Goal: Information Seeking & Learning: Get advice/opinions

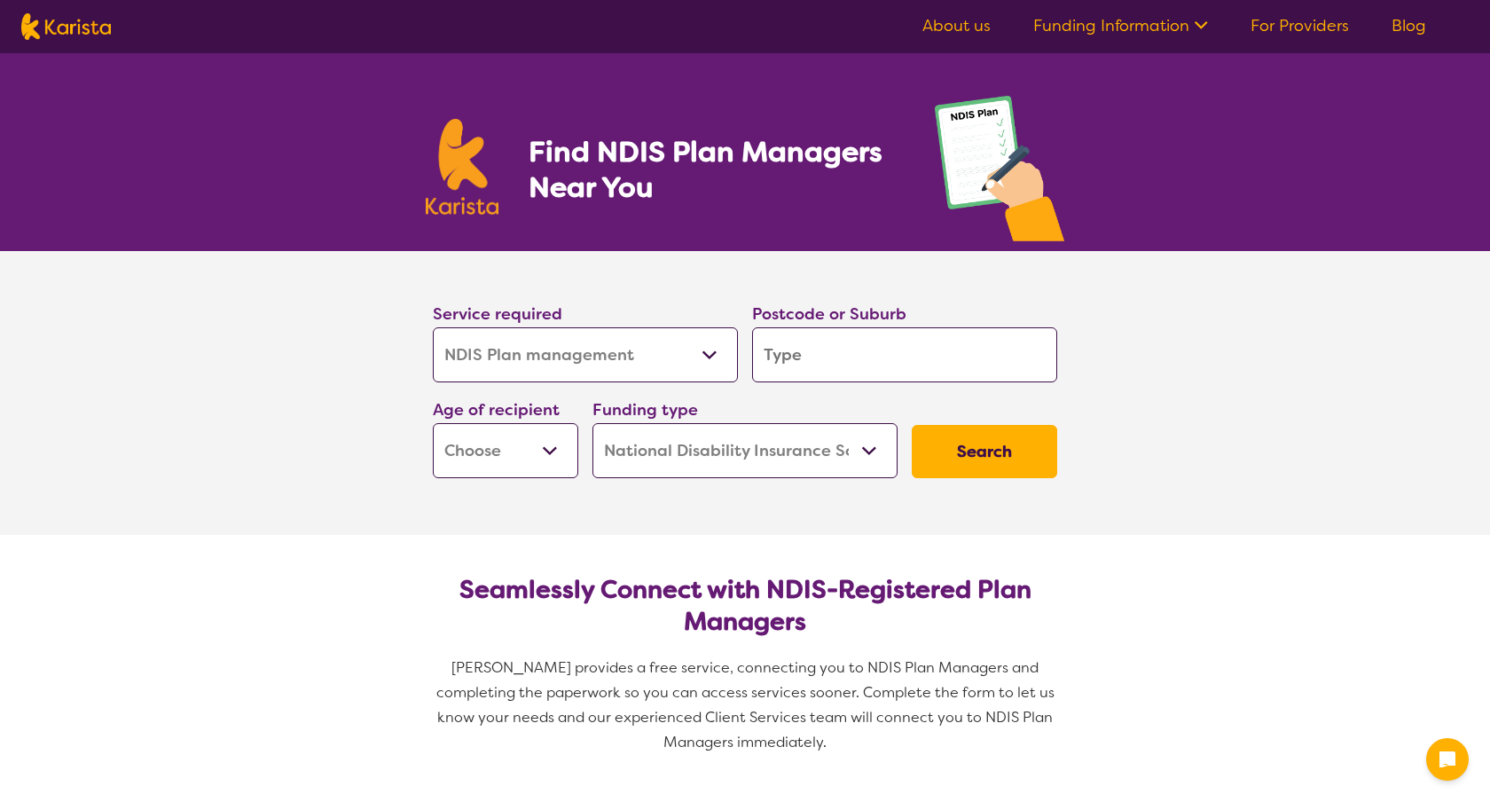
select select "NDIS Plan management"
select select "NDIS"
select select "NDIS Plan management"
select select "NDIS"
click at [781, 342] on input "search" at bounding box center [904, 354] width 305 height 55
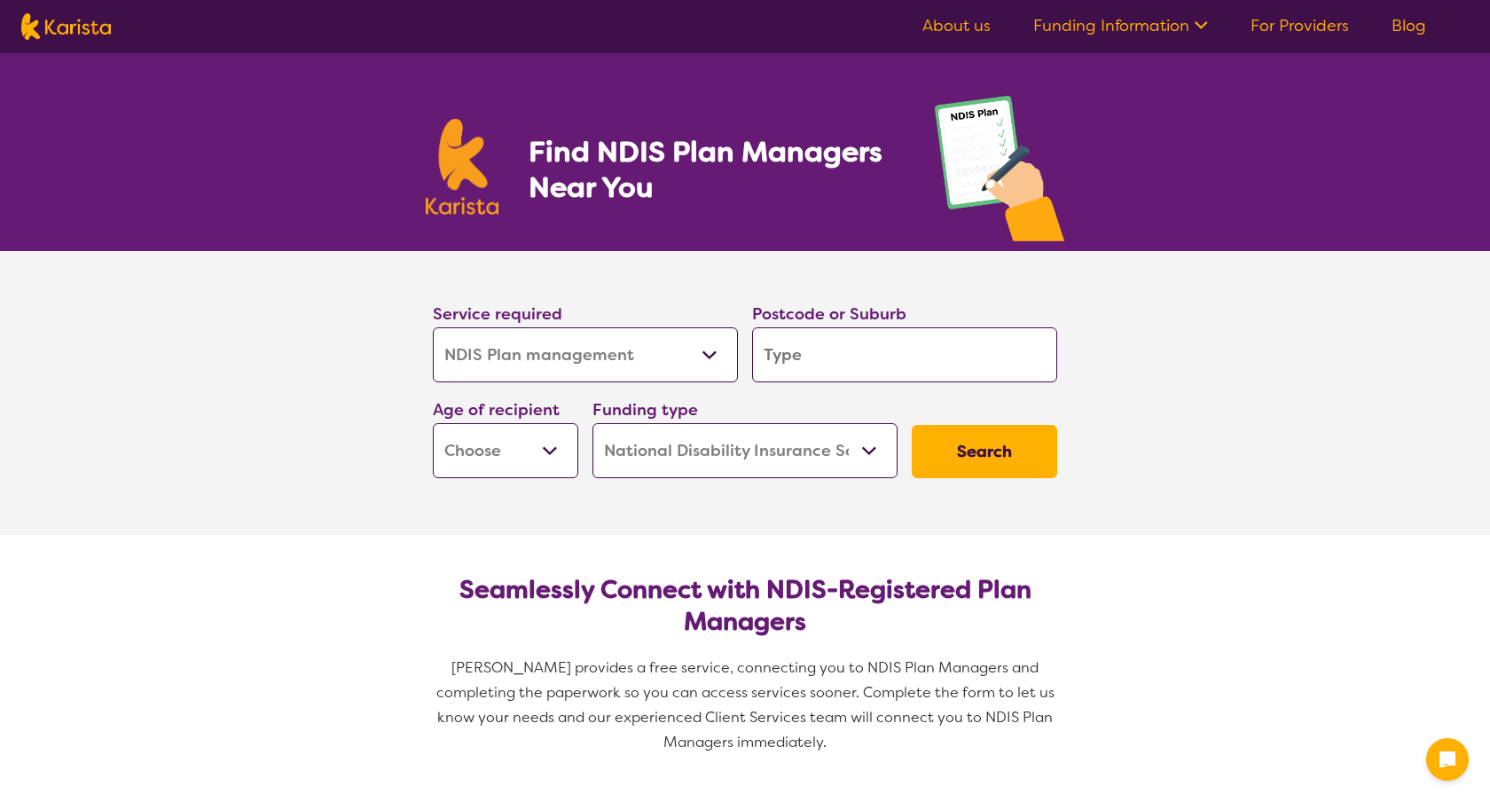
type input "3"
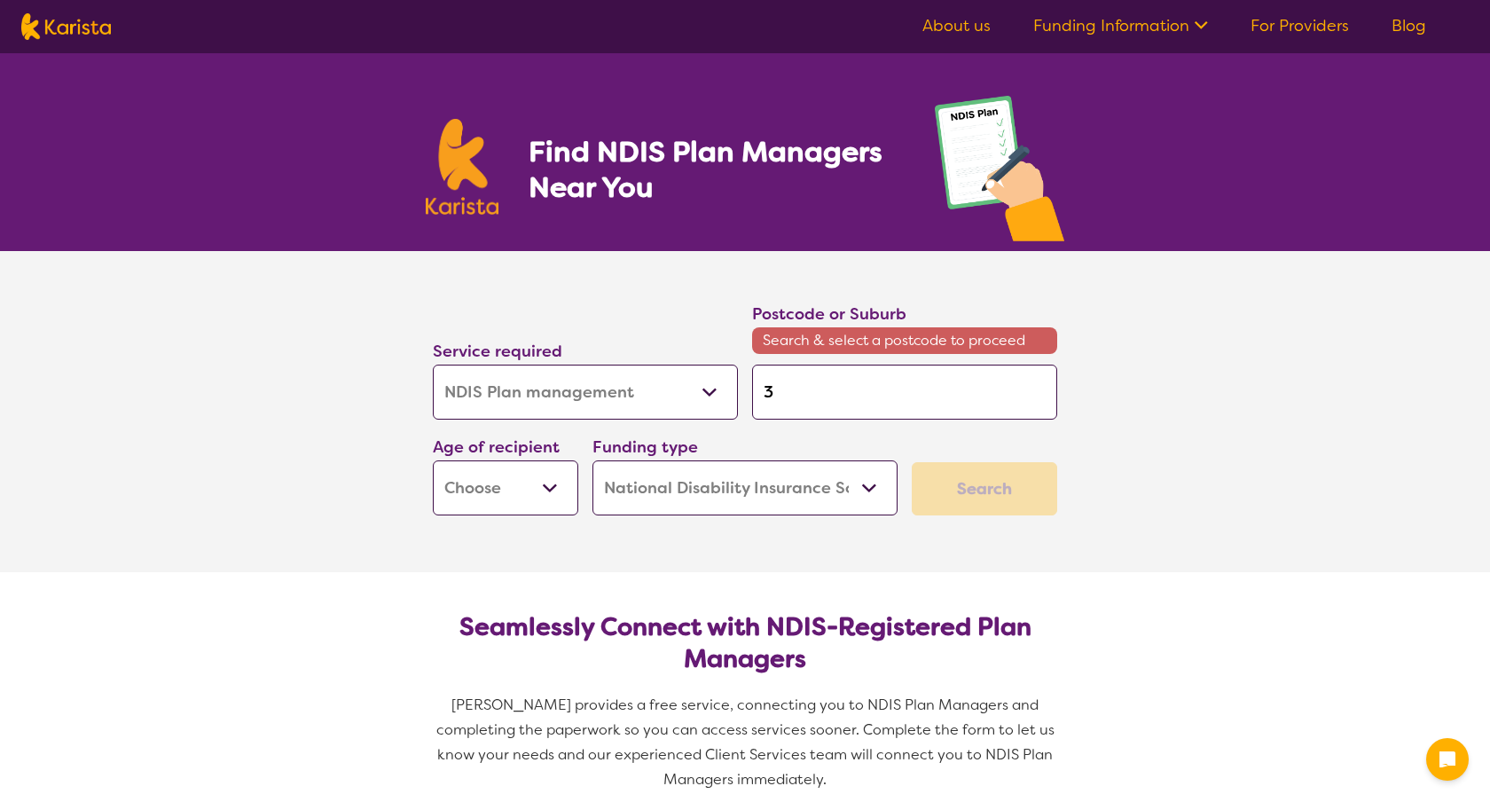
type input "32"
type input "320"
type input "3201"
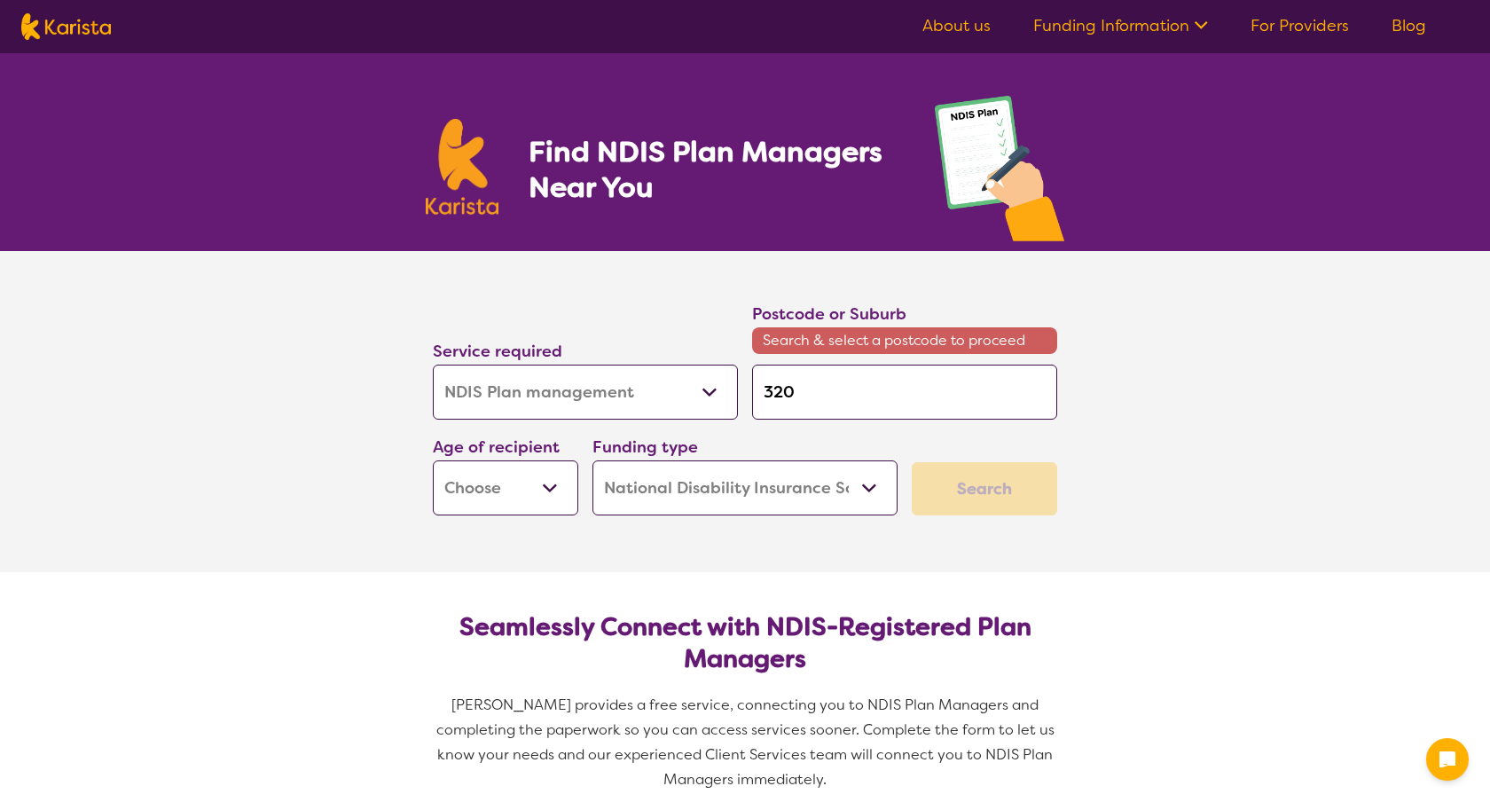
type input "3201"
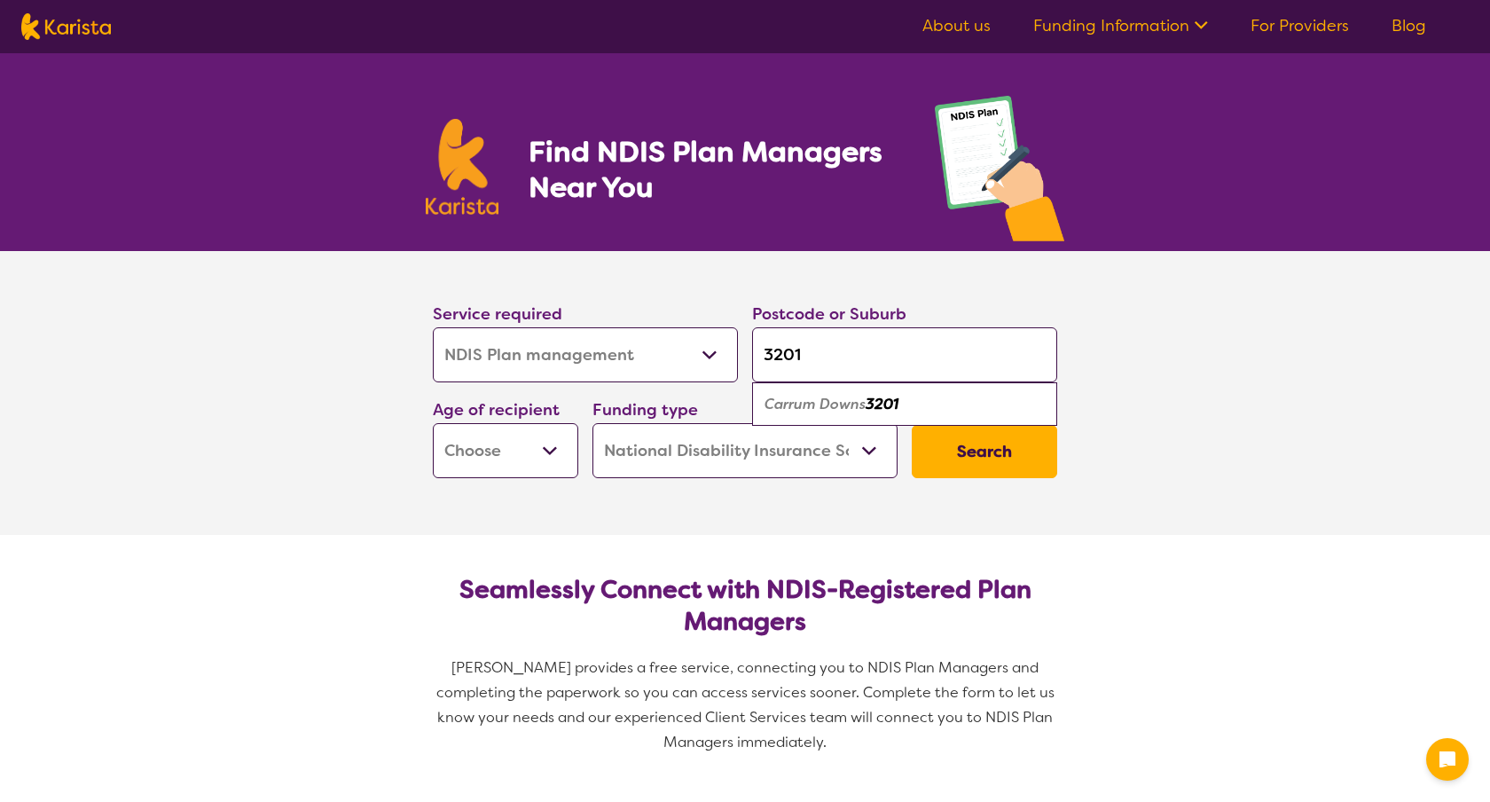
type input "3201"
click at [826, 395] on em "Carrum Downs" at bounding box center [815, 404] width 101 height 19
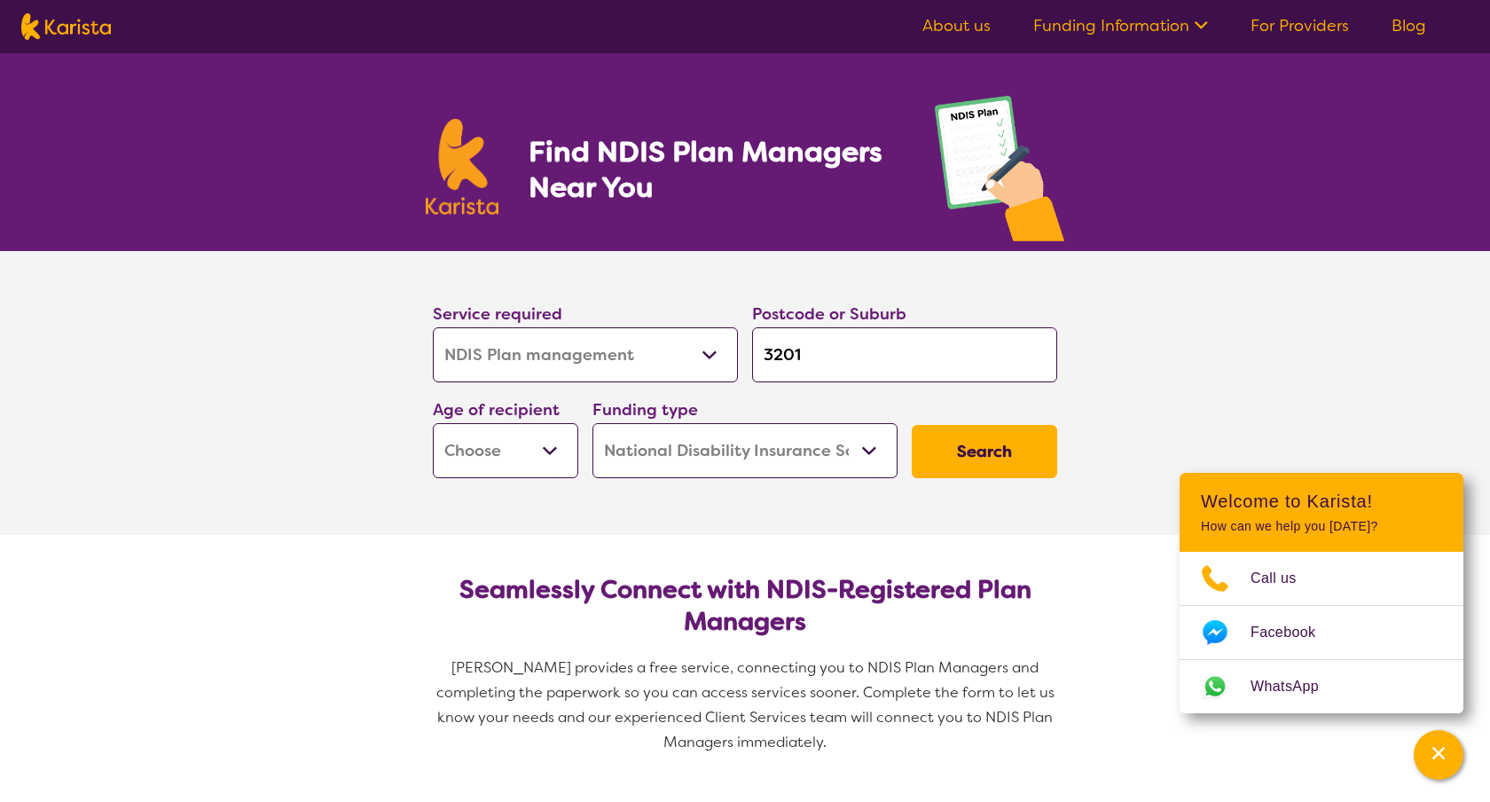
click at [522, 448] on select "Early Childhood - 0 to 9 Child - 10 to 11 Adolescent - 12 to 17 Adult - 18 to 6…" at bounding box center [505, 450] width 145 height 55
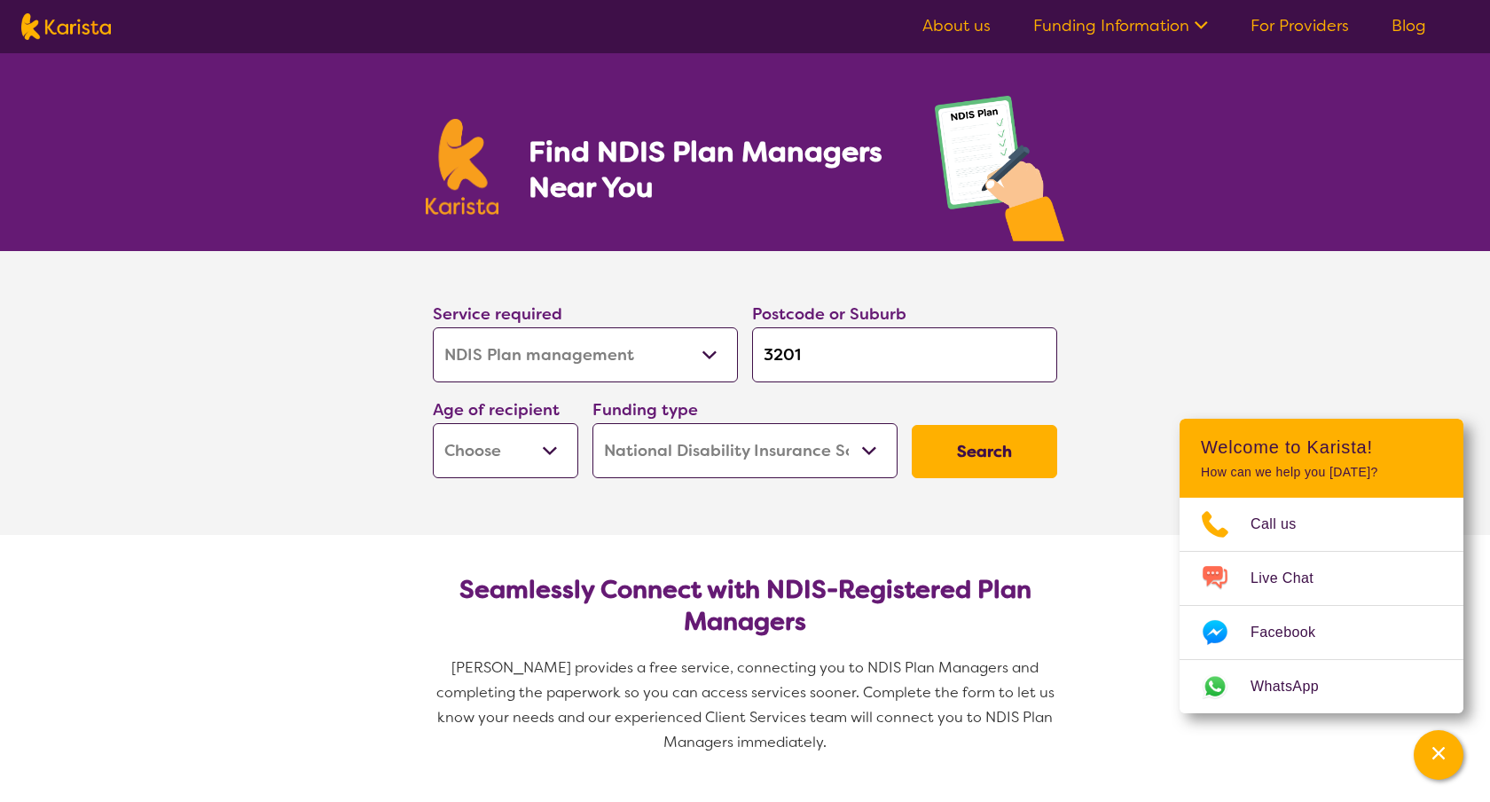
click at [585, 579] on h2 "Seamlessly Connect with NDIS-Registered Plan Managers" at bounding box center [745, 606] width 596 height 64
click at [535, 471] on select "Early Childhood - 0 to 9 Child - 10 to 11 Adolescent - 12 to 17 Adult - 18 to 6…" at bounding box center [505, 450] width 145 height 55
select select "AG"
click at [433, 423] on select "Early Childhood - 0 to 9 Child - 10 to 11 Adolescent - 12 to 17 Adult - 18 to 6…" at bounding box center [505, 450] width 145 height 55
select select "AG"
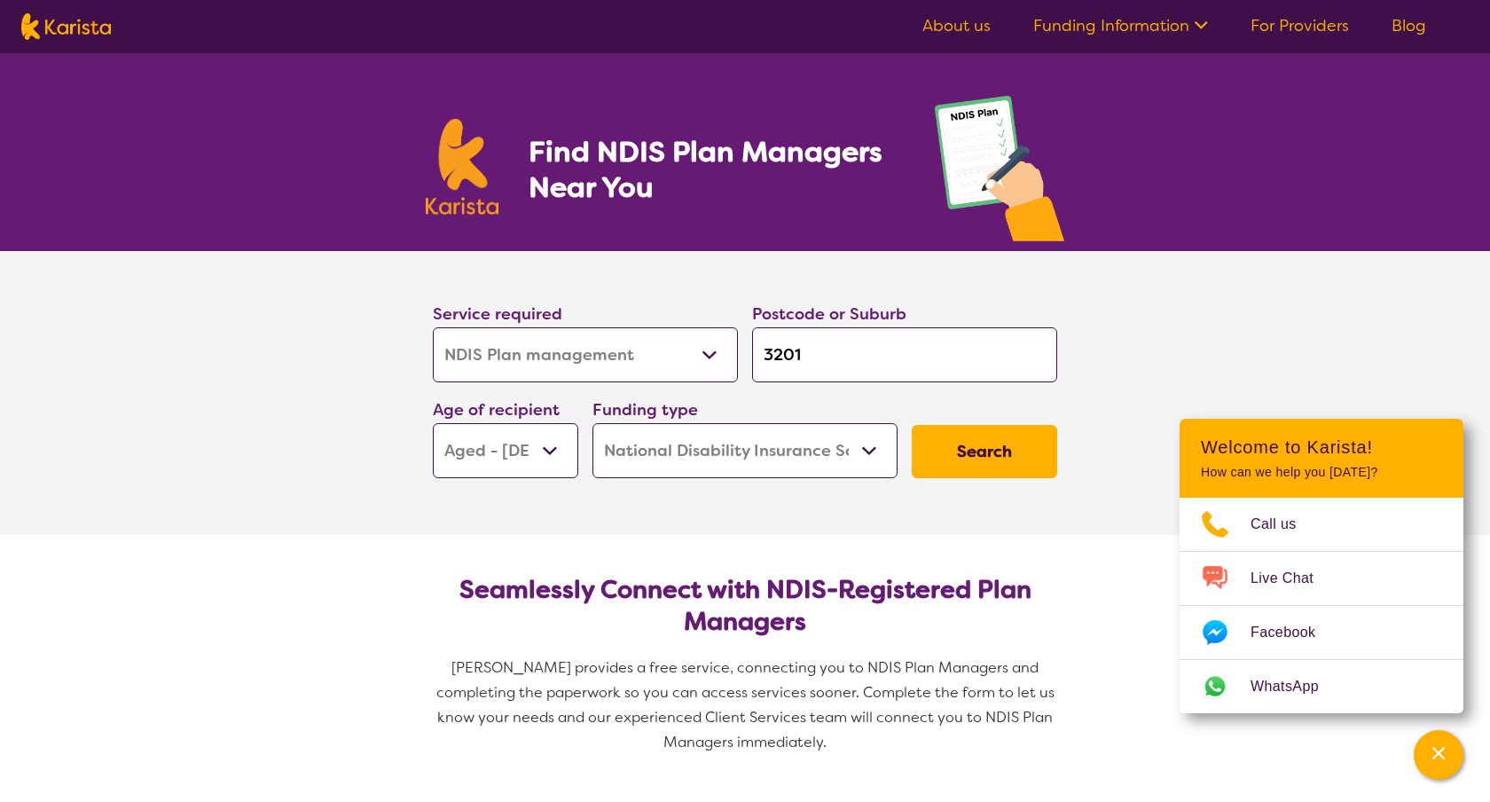
click at [761, 433] on select "Home Care Package (HCP) National Disability Insurance Scheme (NDIS) I don't know" at bounding box center [745, 450] width 305 height 55
click at [593, 423] on select "Home Care Package (HCP) National Disability Insurance Scheme (NDIS) I don't know" at bounding box center [745, 450] width 305 height 55
click at [1080, 464] on section "Service required Allied Health Assistant Assessment ([MEDICAL_DATA] or [MEDICAL…" at bounding box center [744, 368] width 681 height 234
click at [1027, 458] on button "Search" at bounding box center [984, 451] width 145 height 53
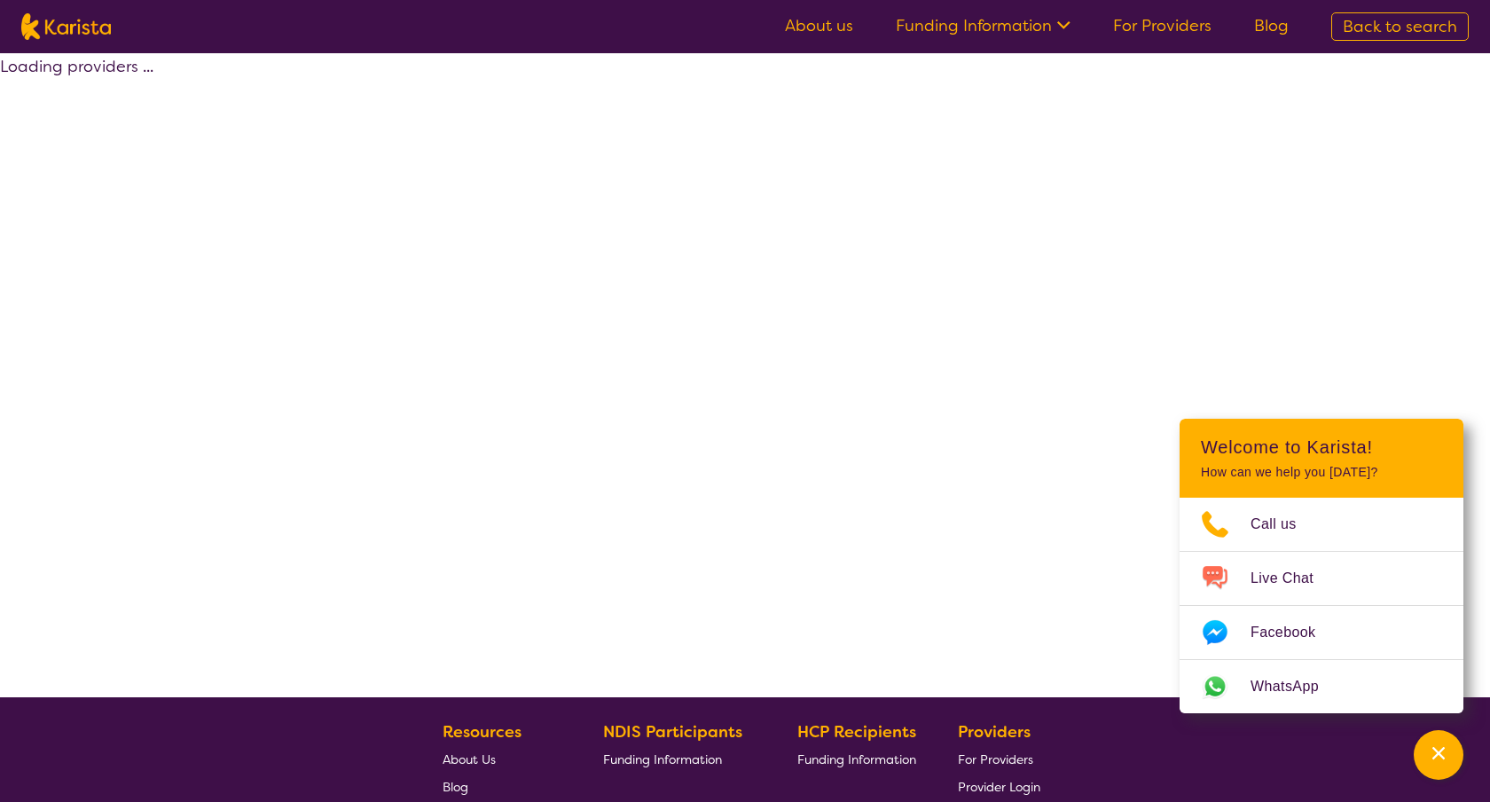
select select "by_score"
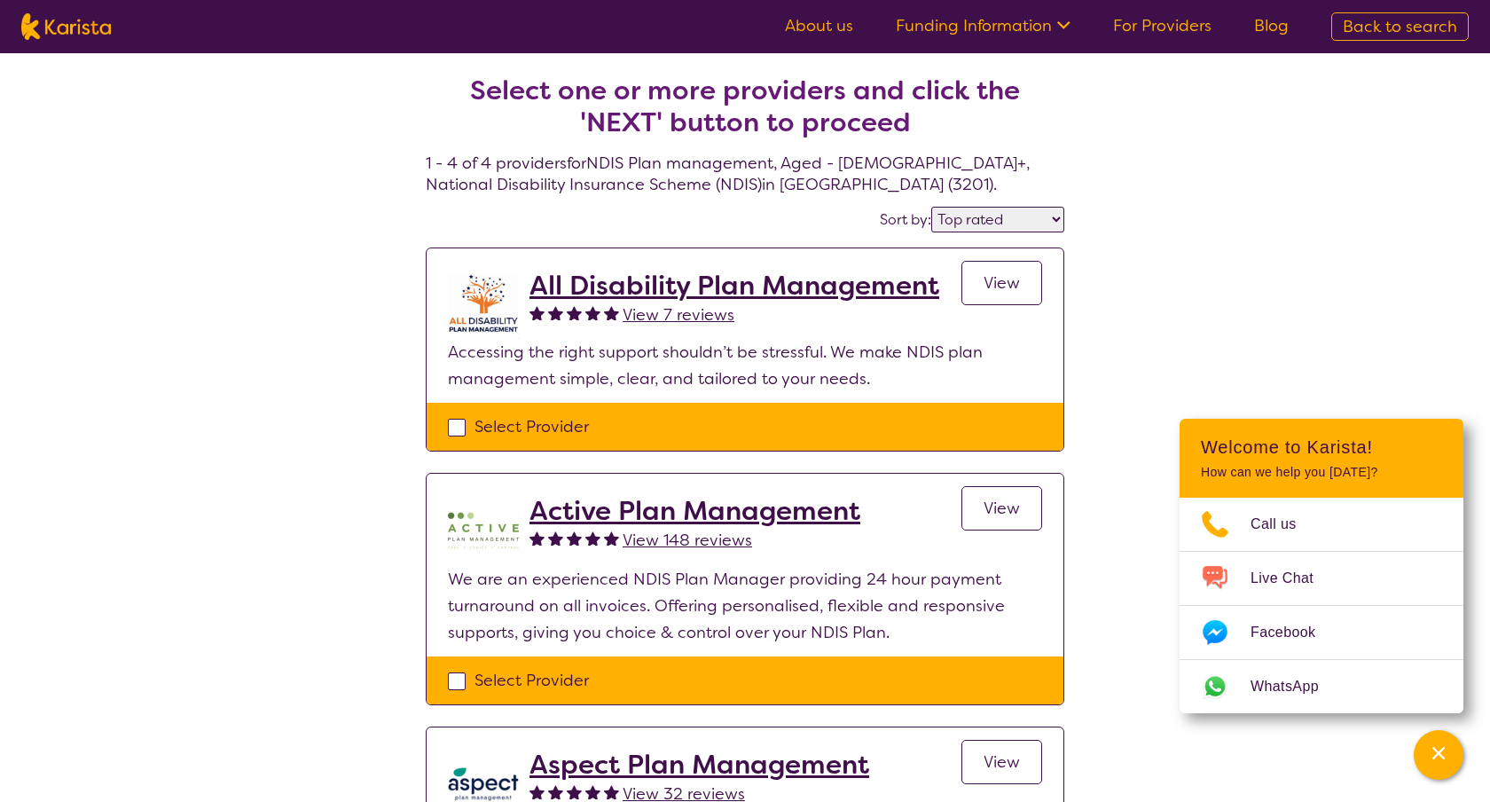
click at [766, 285] on h2 "All Disability Plan Management" at bounding box center [735, 286] width 410 height 32
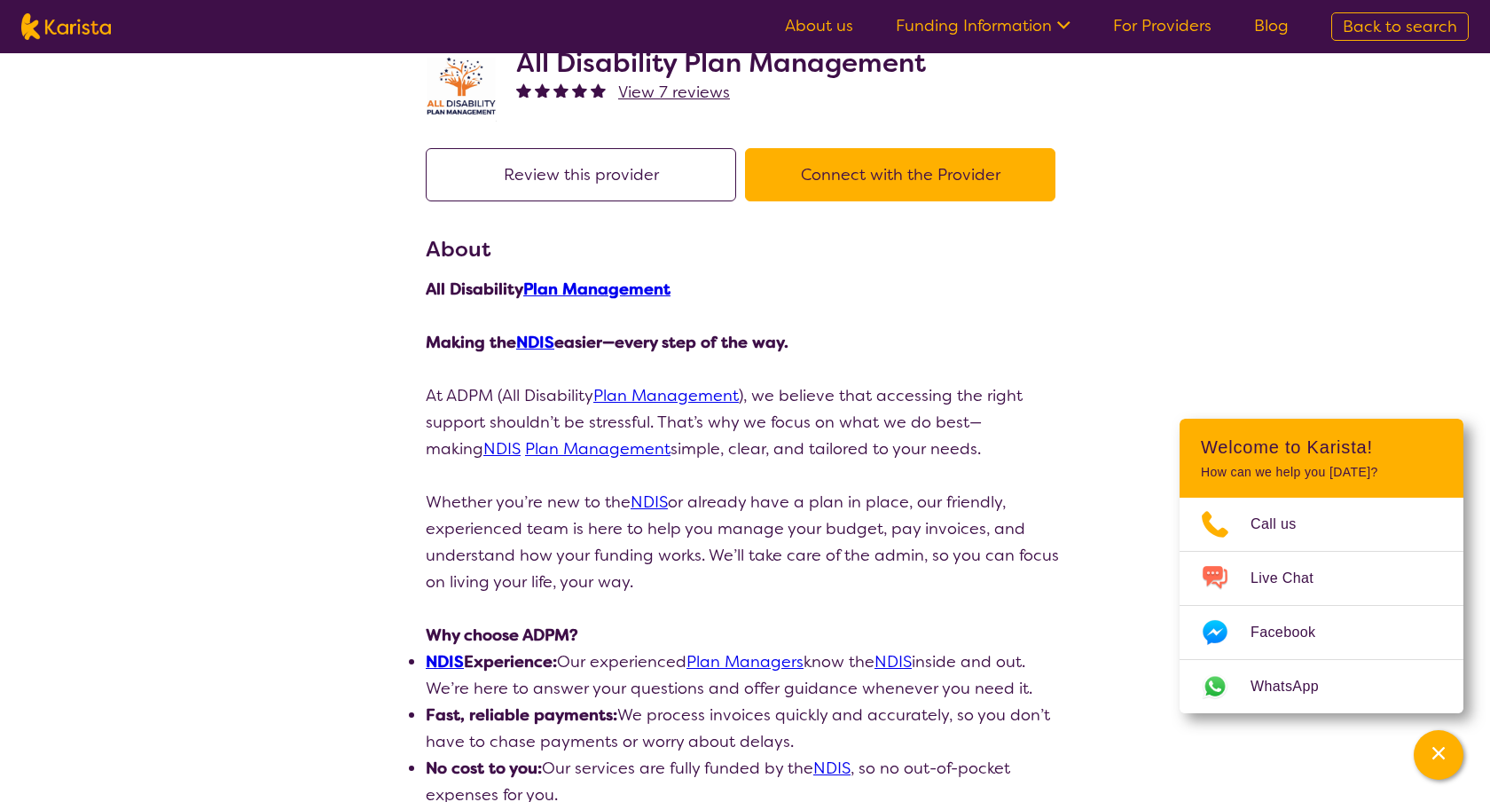
scroll to position [129, 0]
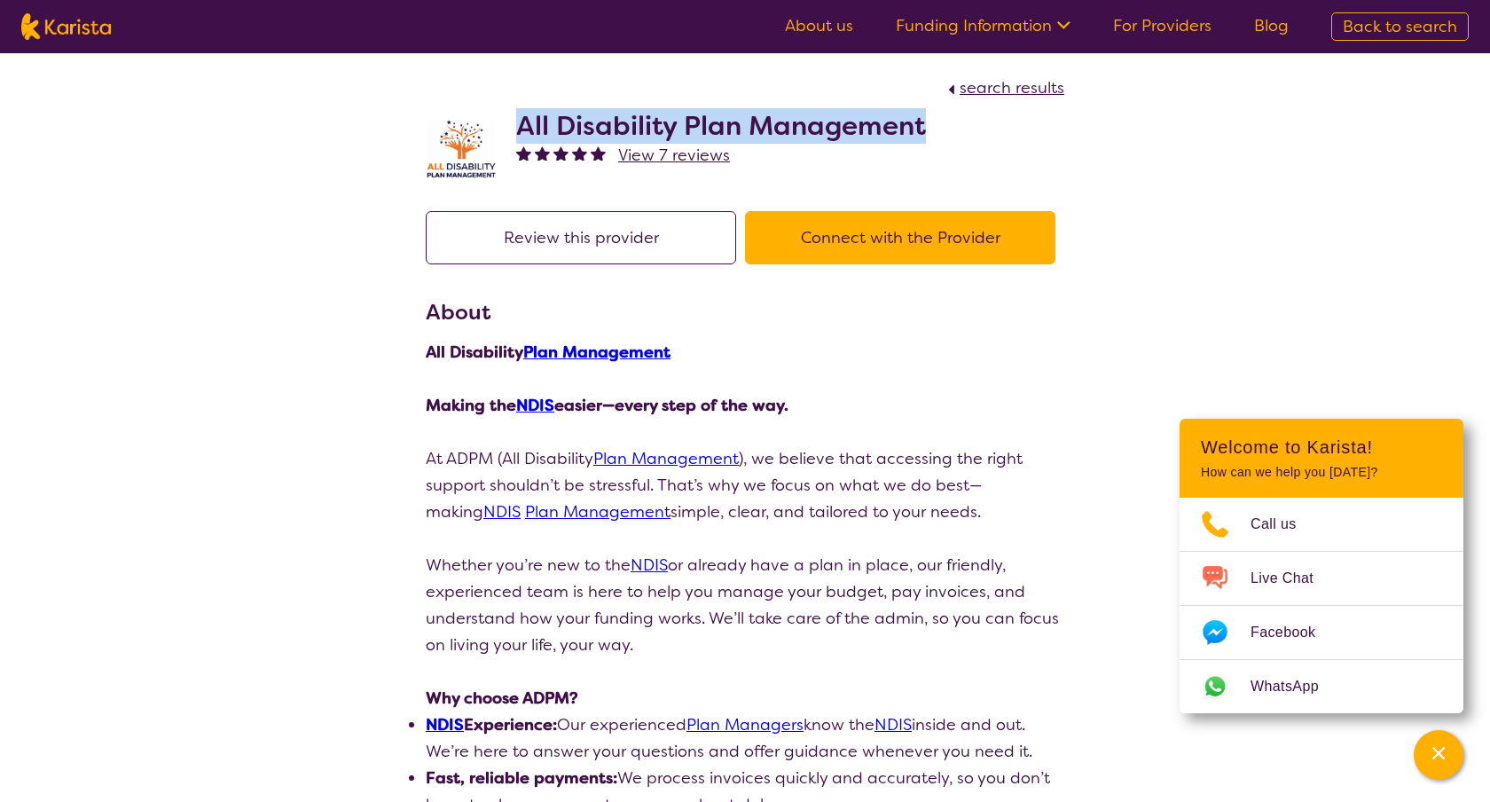
drag, startPoint x: 540, startPoint y: 122, endPoint x: 985, endPoint y: 122, distance: 444.4
click at [985, 122] on div "All Disability Plan Management View 7 reviews" at bounding box center [745, 145] width 639 height 89
